Goal: Transaction & Acquisition: Book appointment/travel/reservation

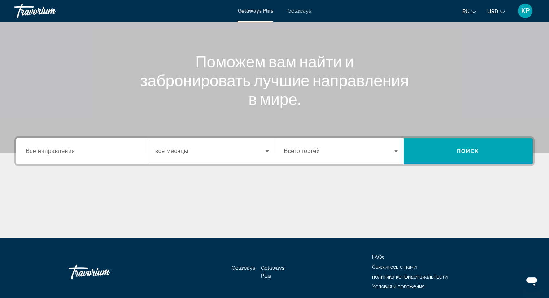
scroll to position [92, 0]
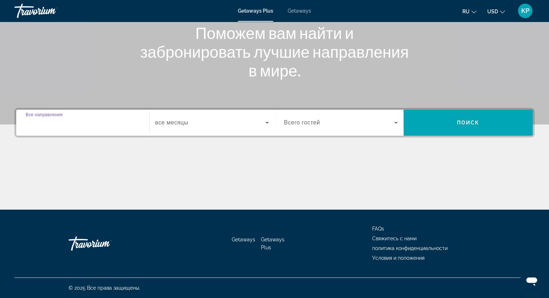
click at [128, 119] on input "Destination Все направления" at bounding box center [83, 123] width 114 height 9
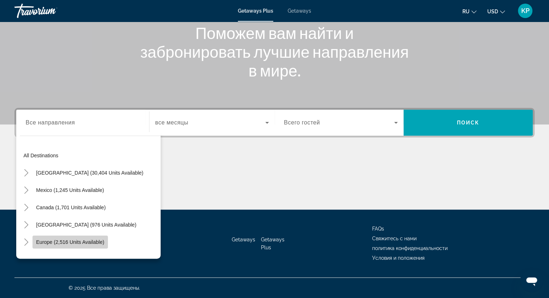
click at [68, 244] on span "Europe (2,516 units available)" at bounding box center [70, 242] width 68 height 6
type input "**********"
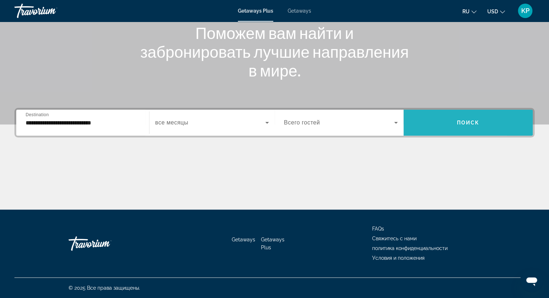
click at [429, 128] on span "Search widget" at bounding box center [468, 122] width 129 height 17
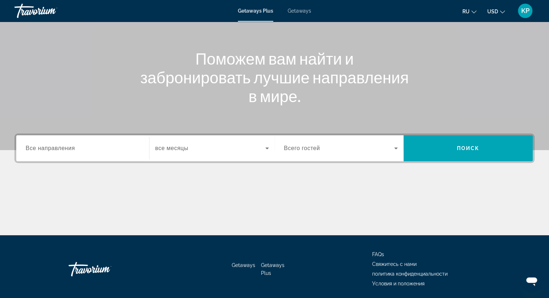
scroll to position [70, 0]
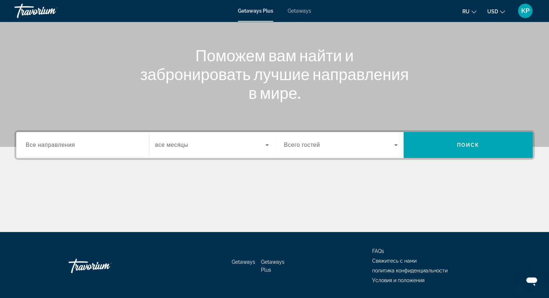
click at [109, 149] on input "Destination Все направления" at bounding box center [83, 145] width 114 height 9
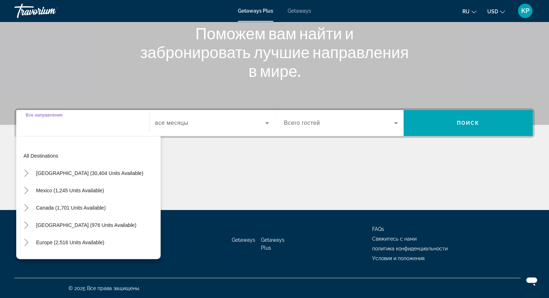
scroll to position [92, 0]
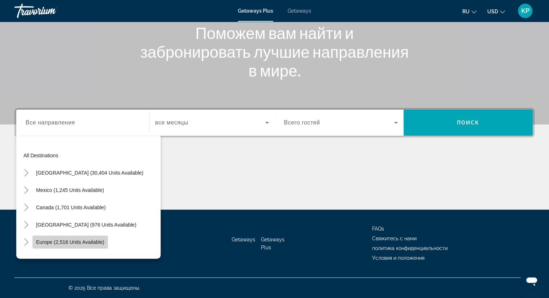
click at [98, 239] on span "Europe (2,516 units available)" at bounding box center [70, 242] width 68 height 6
type input "**********"
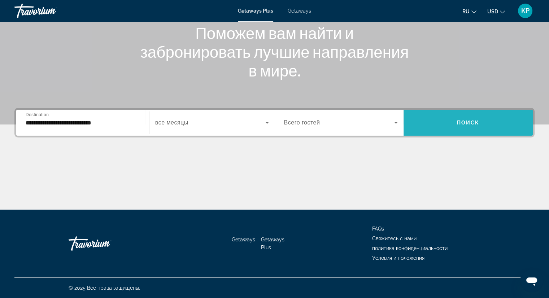
click at [445, 130] on span "Search widget" at bounding box center [468, 122] width 129 height 17
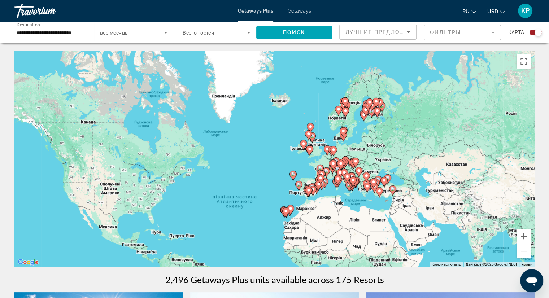
drag, startPoint x: 446, startPoint y: 78, endPoint x: 428, endPoint y: 134, distance: 58.2
click at [428, 134] on div "Увімкніть режим перетягування за допомогою клавіатури, натиснувши Alt + Enter. …" at bounding box center [274, 159] width 520 height 217
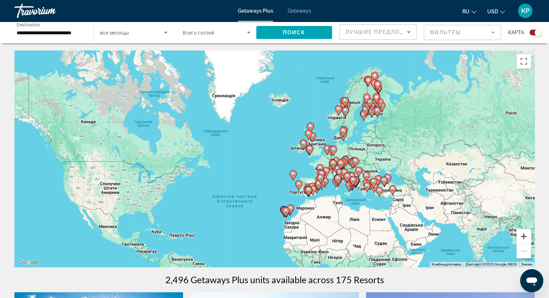
click at [524, 237] on button "Збільшити" at bounding box center [524, 236] width 14 height 14
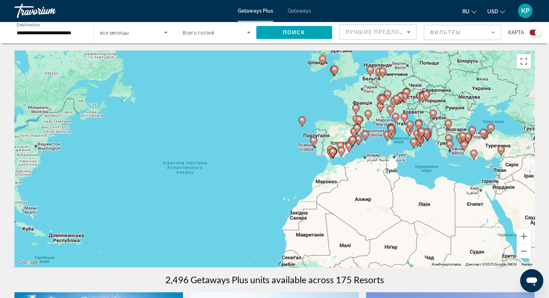
drag, startPoint x: 423, startPoint y: 223, endPoint x: 389, endPoint y: 138, distance: 91.7
click at [410, 138] on icon "Main content" at bounding box center [413, 143] width 7 height 10
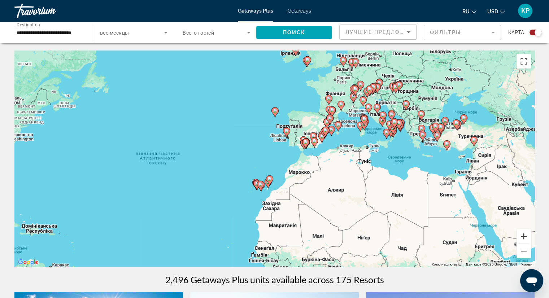
click at [525, 234] on button "Збільшити" at bounding box center [524, 236] width 14 height 14
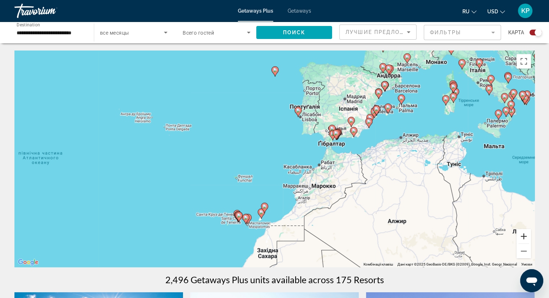
click at [525, 234] on button "Збільшити" at bounding box center [524, 236] width 14 height 14
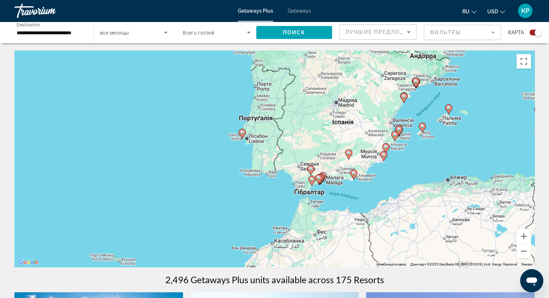
drag, startPoint x: 471, startPoint y: 107, endPoint x: 392, endPoint y: 171, distance: 101.9
click at [392, 171] on div "Увімкніть режим перетягування за допомогою клавіатури, натиснувши Alt + Enter. …" at bounding box center [274, 159] width 520 height 217
click at [311, 166] on icon "Main content" at bounding box center [310, 170] width 6 height 9
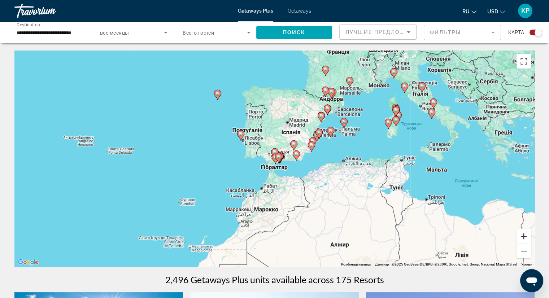
click at [523, 236] on button "Збільшити" at bounding box center [524, 236] width 14 height 14
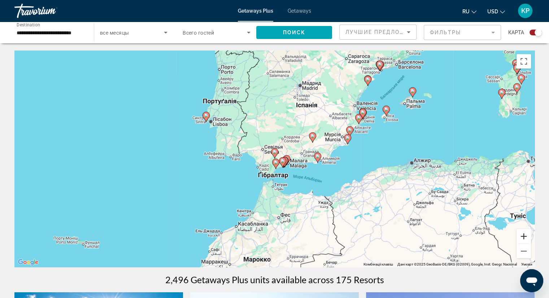
click at [523, 236] on button "Збільшити" at bounding box center [524, 236] width 14 height 14
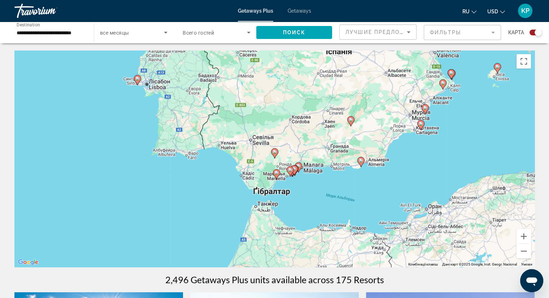
click at [421, 123] on image "Main content" at bounding box center [421, 124] width 4 height 4
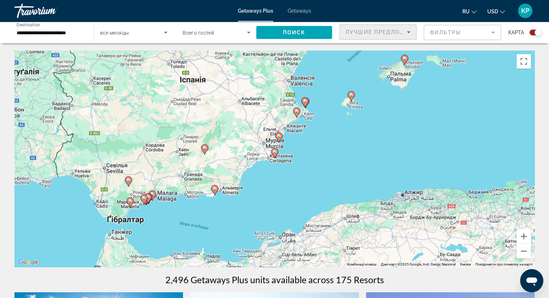
click at [387, 33] on span "Лучшие предложения" at bounding box center [384, 32] width 77 height 6
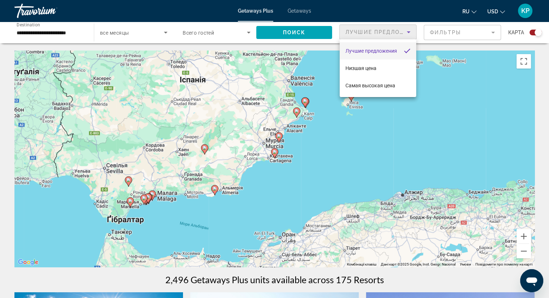
click at [451, 31] on div at bounding box center [274, 149] width 549 height 298
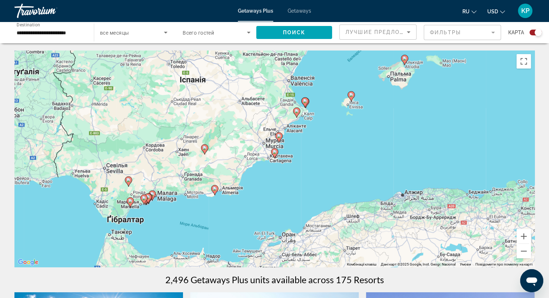
click at [451, 32] on mat-form-field "Фильтры" at bounding box center [462, 32] width 77 height 15
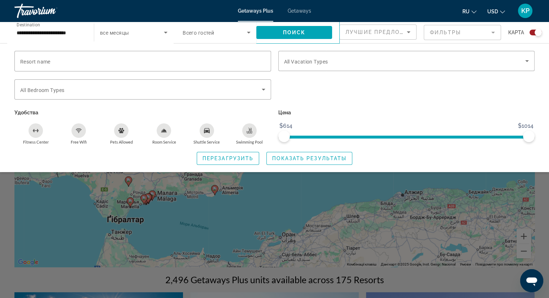
drag, startPoint x: 508, startPoint y: 197, endPoint x: 506, endPoint y: 194, distance: 4.0
click at [506, 194] on div "Search widget" at bounding box center [274, 203] width 549 height 190
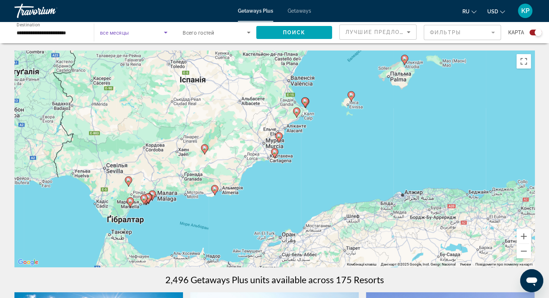
click at [166, 35] on icon "Search widget" at bounding box center [165, 32] width 9 height 9
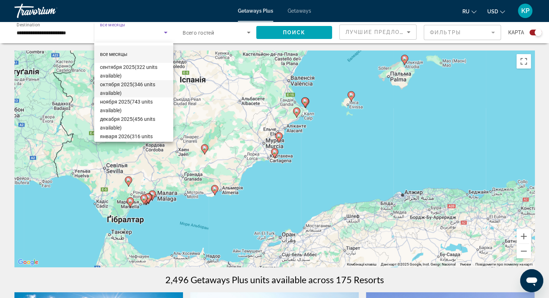
click at [127, 90] on span "октября 2025 (346 units available)" at bounding box center [134, 88] width 68 height 17
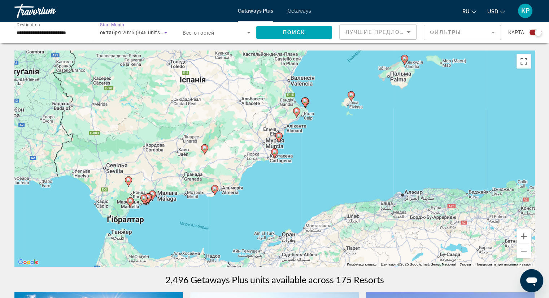
click at [248, 32] on icon "Search widget" at bounding box center [249, 33] width 4 height 2
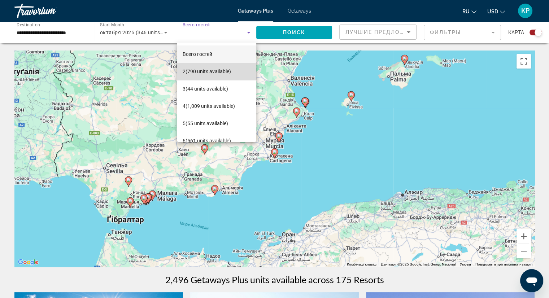
click at [220, 69] on span "2 (790 units available)" at bounding box center [207, 71] width 48 height 9
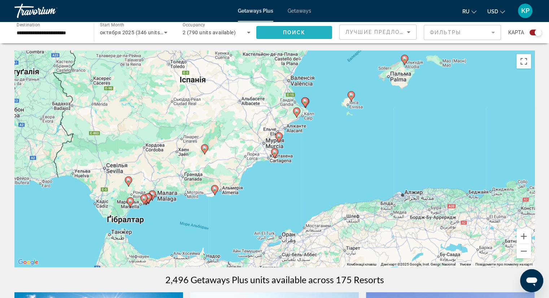
click at [296, 31] on span "Поиск" at bounding box center [294, 33] width 23 height 6
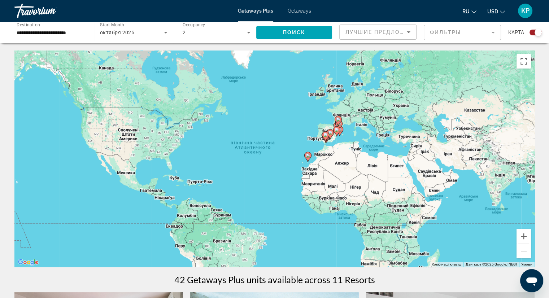
click at [79, 31] on input "**********" at bounding box center [51, 33] width 68 height 9
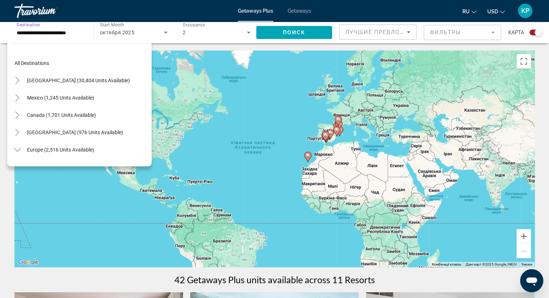
scroll to position [286, 0]
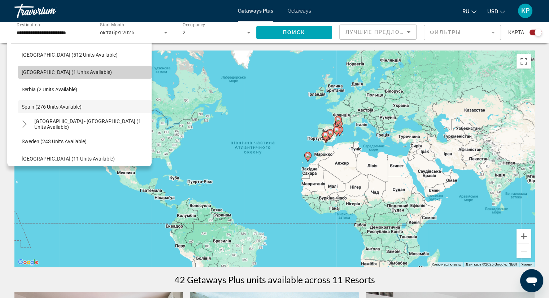
click at [90, 78] on span "Search widget" at bounding box center [85, 72] width 134 height 17
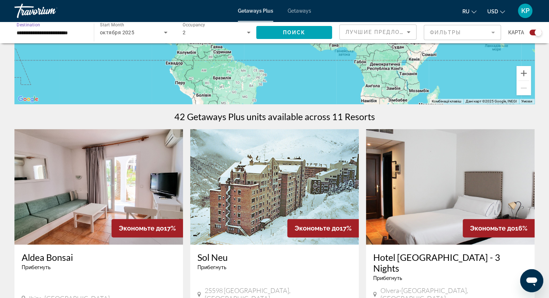
scroll to position [0, 0]
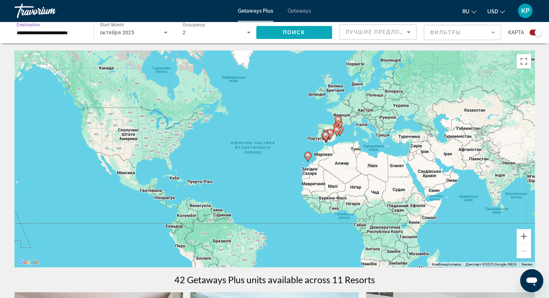
click at [315, 31] on span "Search widget" at bounding box center [294, 32] width 76 height 17
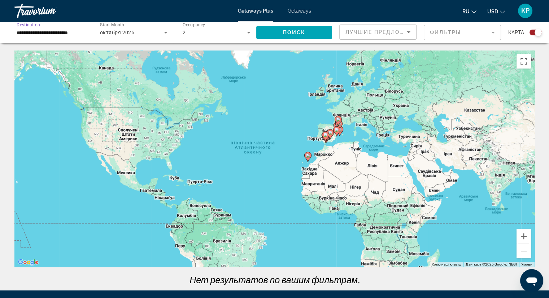
click at [83, 29] on input "**********" at bounding box center [51, 33] width 68 height 9
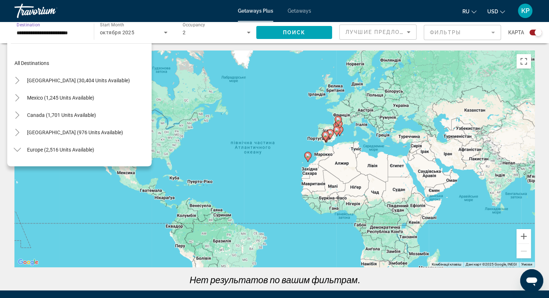
scroll to position [251, 0]
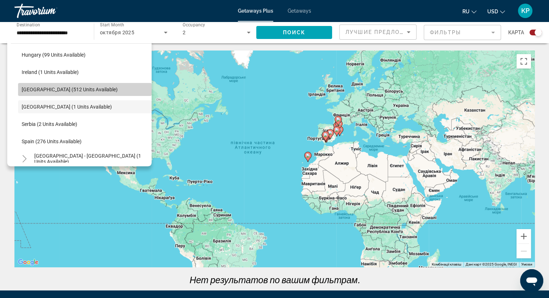
click at [104, 90] on span "Search widget" at bounding box center [85, 89] width 134 height 17
type input "**********"
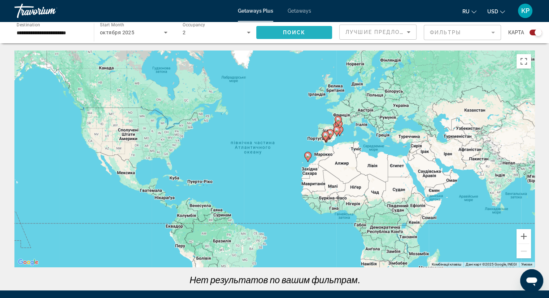
click at [291, 33] on span "Поиск" at bounding box center [294, 33] width 23 height 6
